Goal: Transaction & Acquisition: Subscribe to service/newsletter

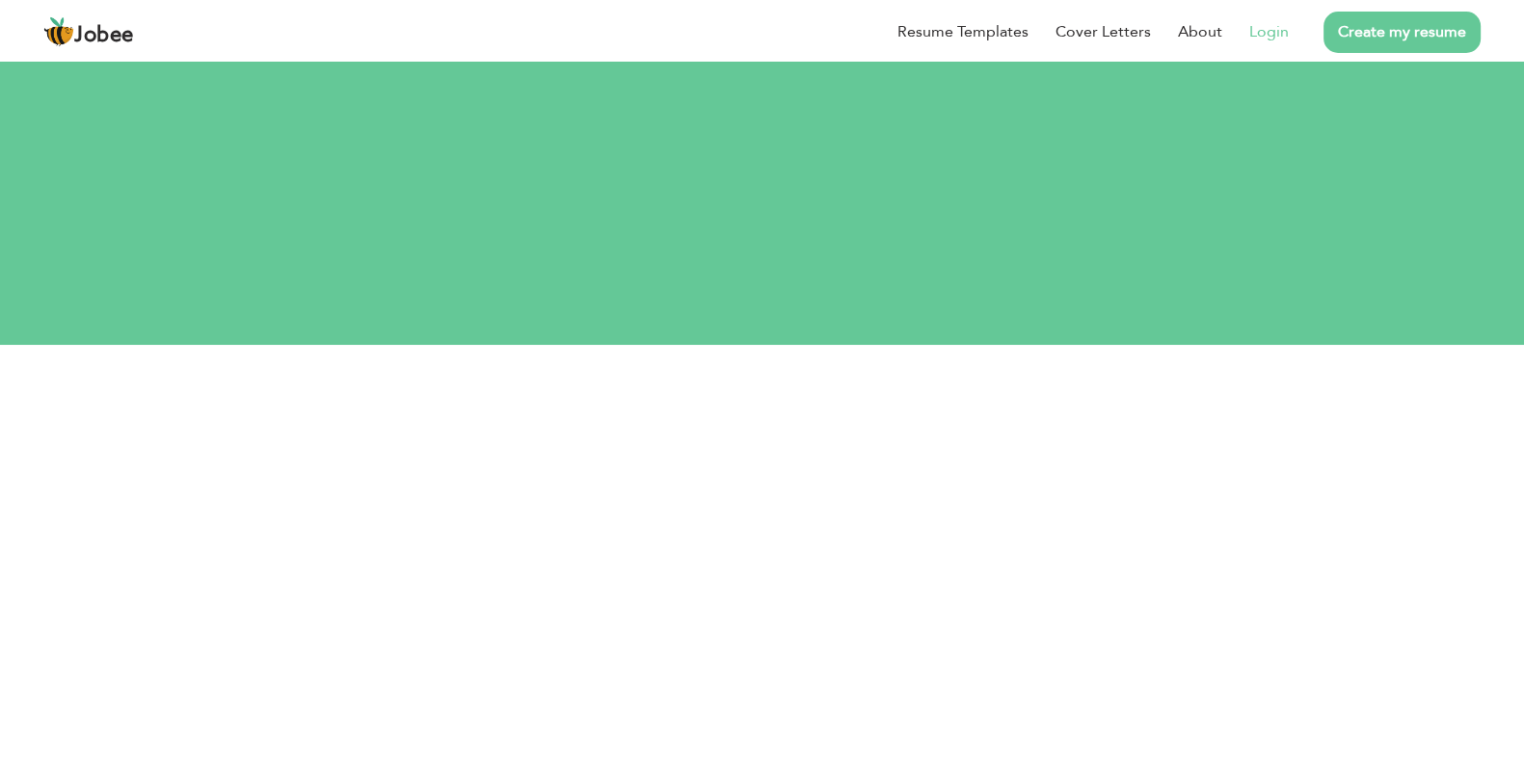
click at [1269, 34] on link "Login" at bounding box center [1269, 31] width 40 height 23
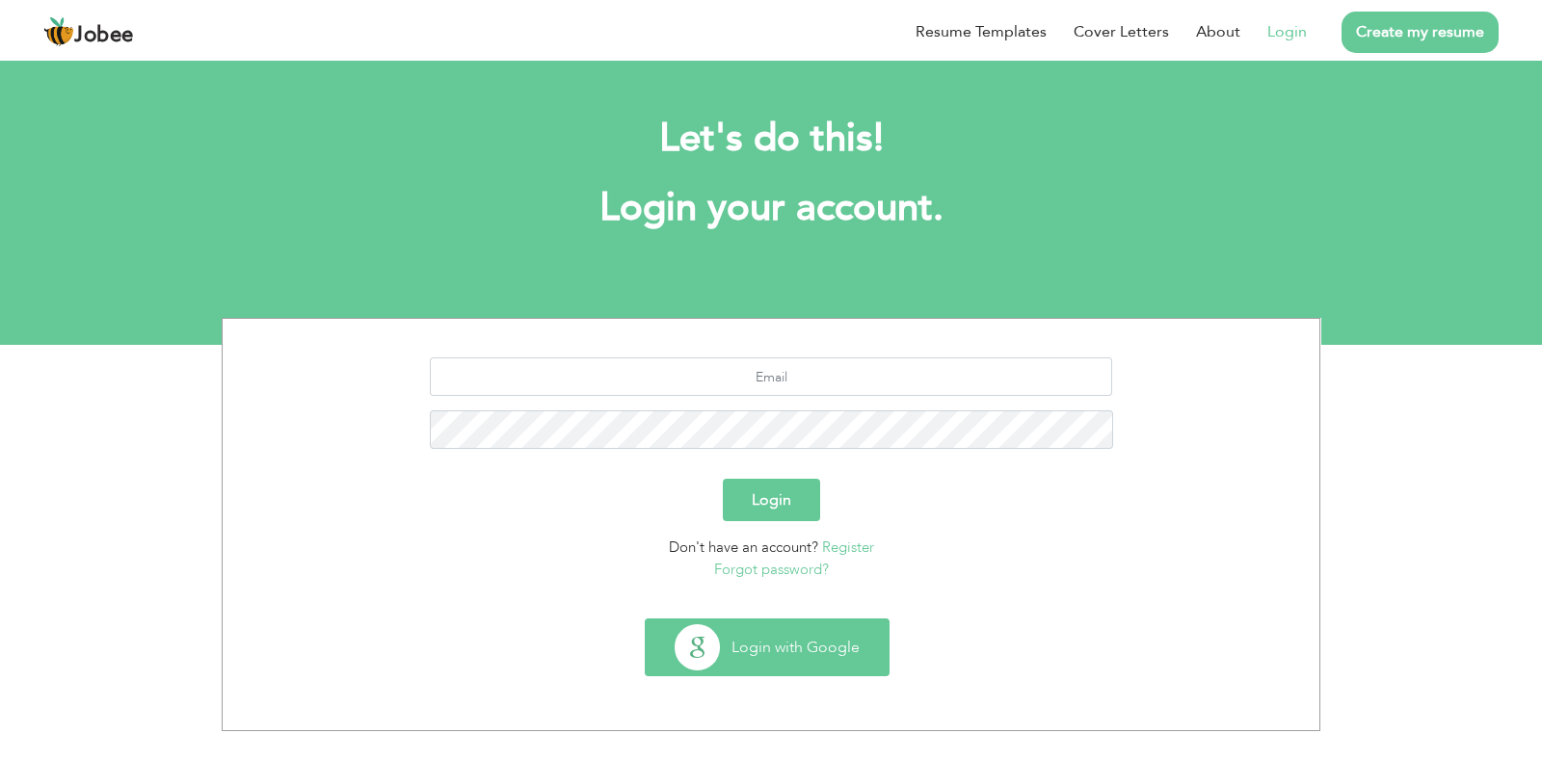
click at [795, 658] on button "Login with Google" at bounding box center [767, 648] width 243 height 56
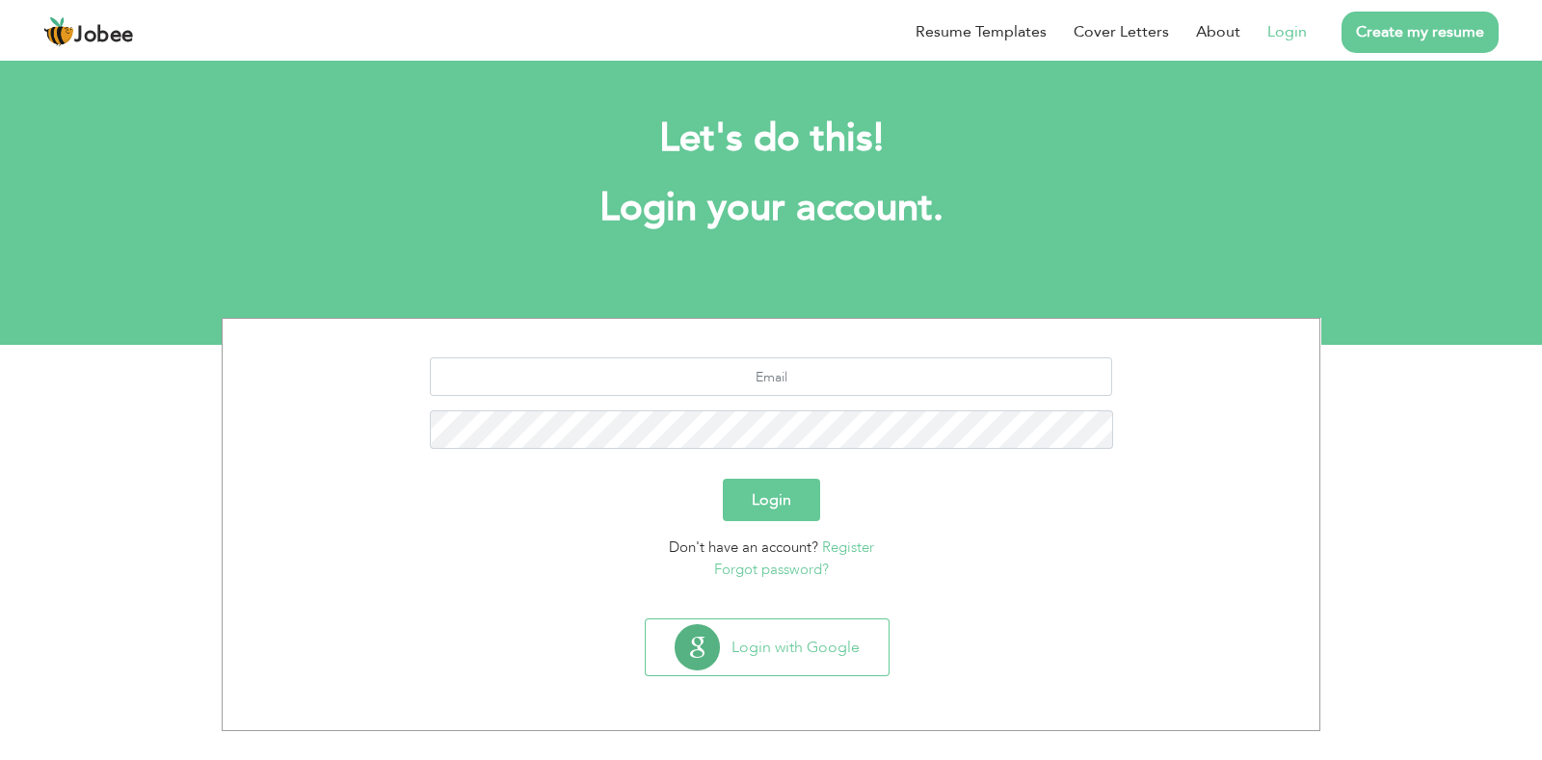
click at [859, 553] on link "Register" at bounding box center [848, 547] width 52 height 19
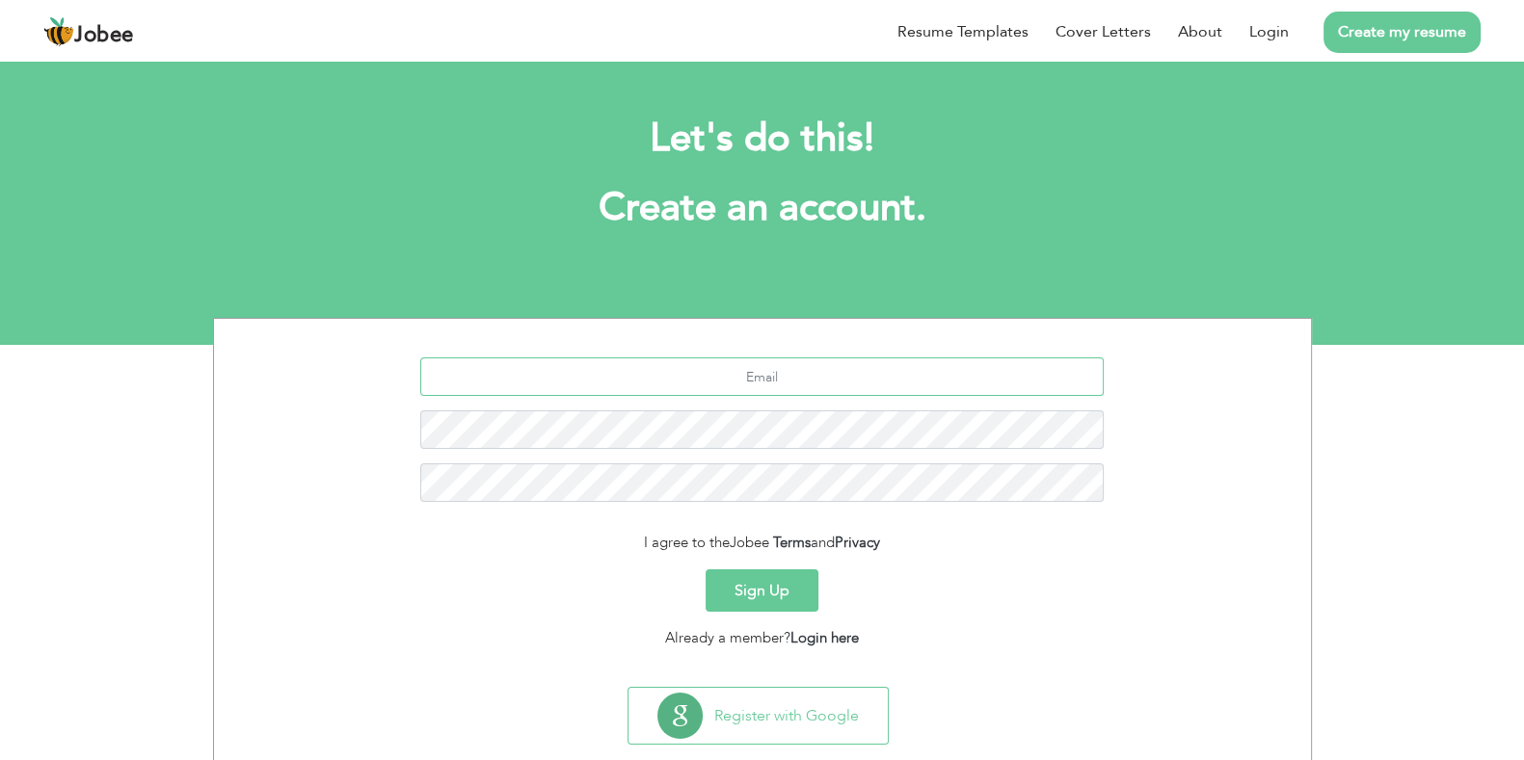
click at [786, 369] on input "text" at bounding box center [761, 377] width 683 height 39
type input "diljankhan.aa@gmail.com"
click at [776, 580] on button "Sign Up" at bounding box center [762, 591] width 113 height 42
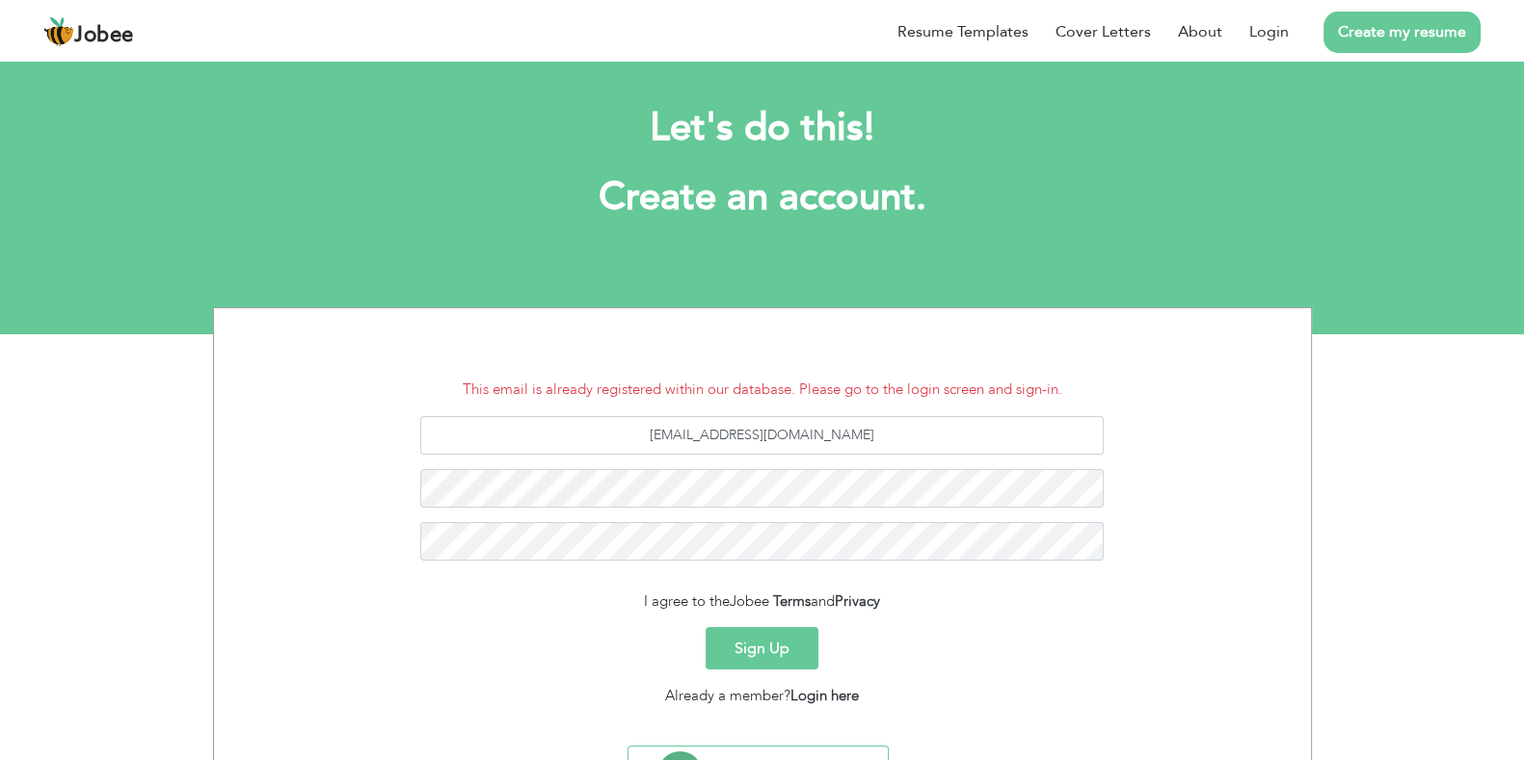
scroll to position [12, 0]
click at [1248, 28] on li "Login" at bounding box center [1255, 32] width 67 height 50
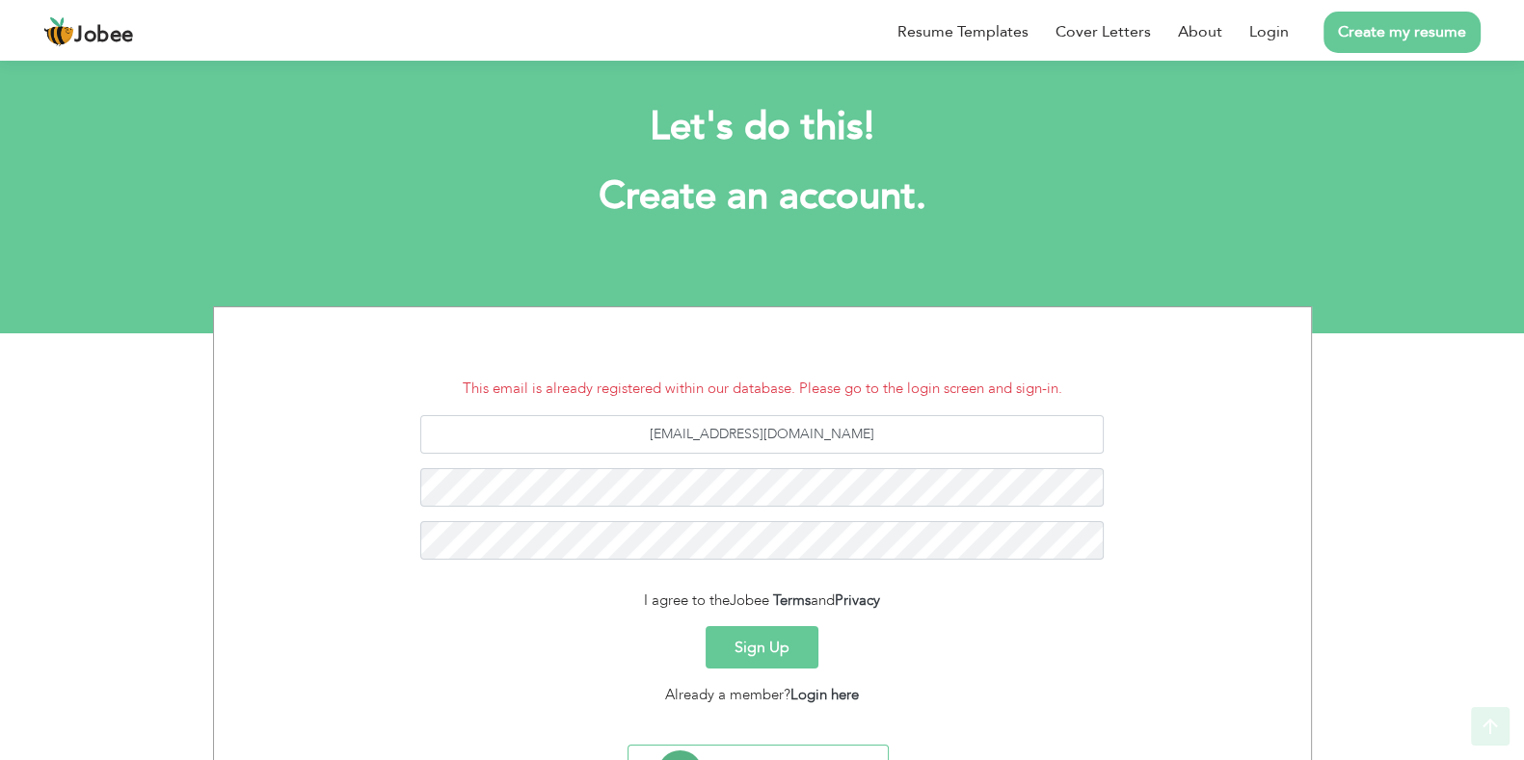
scroll to position [107, 0]
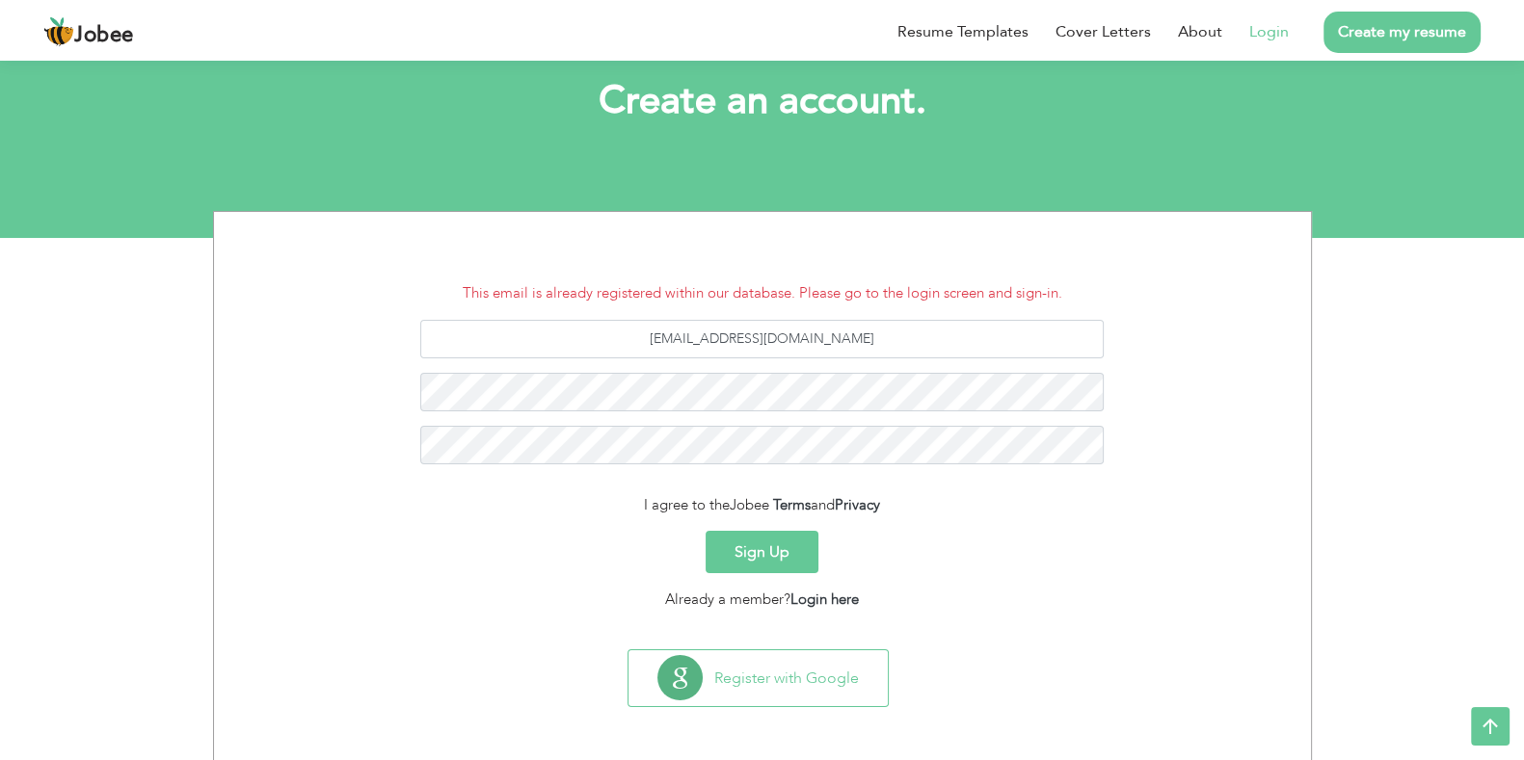
click at [1253, 26] on link "Login" at bounding box center [1269, 31] width 40 height 23
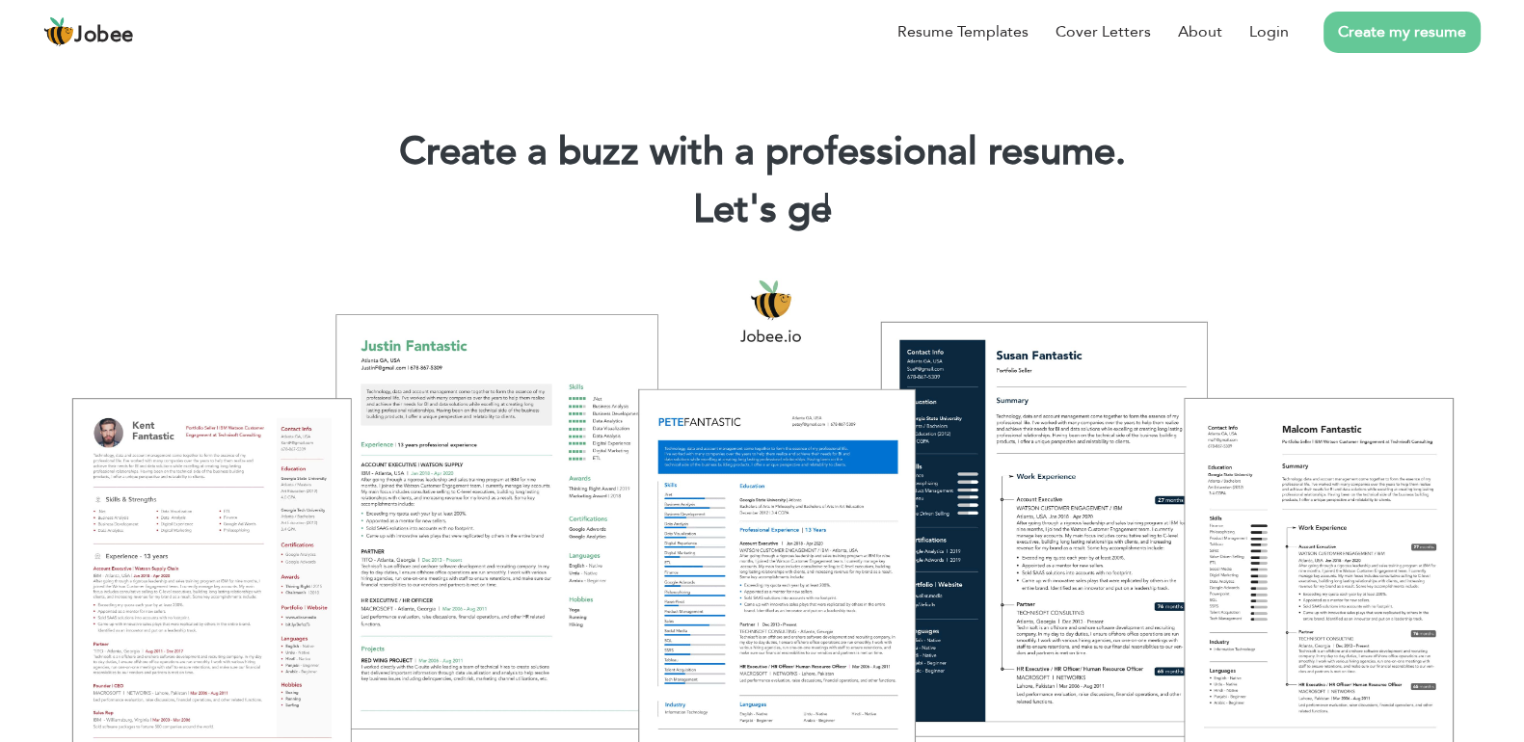
click at [766, 57] on div "Resume Templates Cover Letters About Login Create my resume" at bounding box center [761, 32] width 1437 height 50
